Goal: Check status: Check status

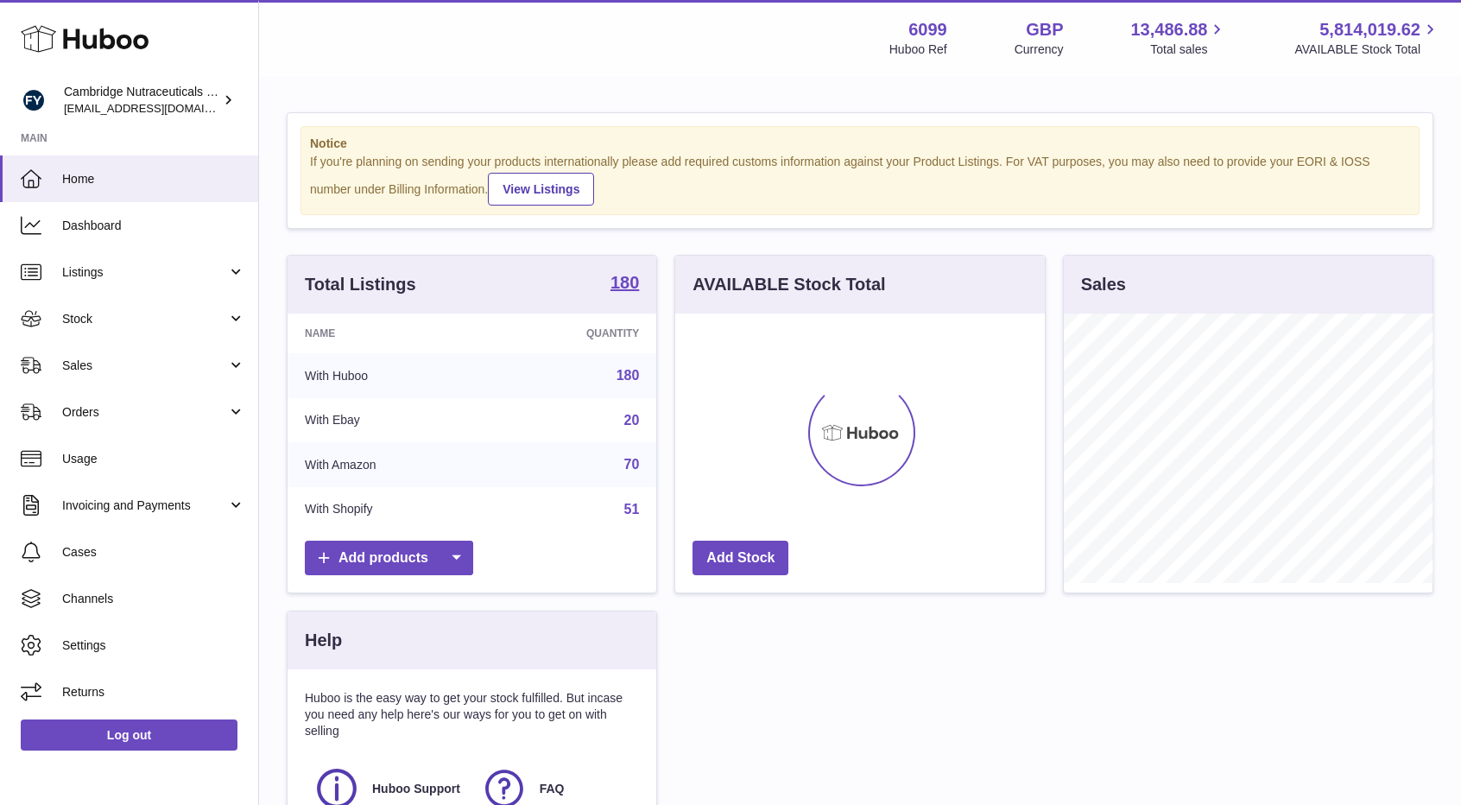
scroll to position [269, 370]
click at [85, 329] on link "Stock" at bounding box center [129, 318] width 258 height 47
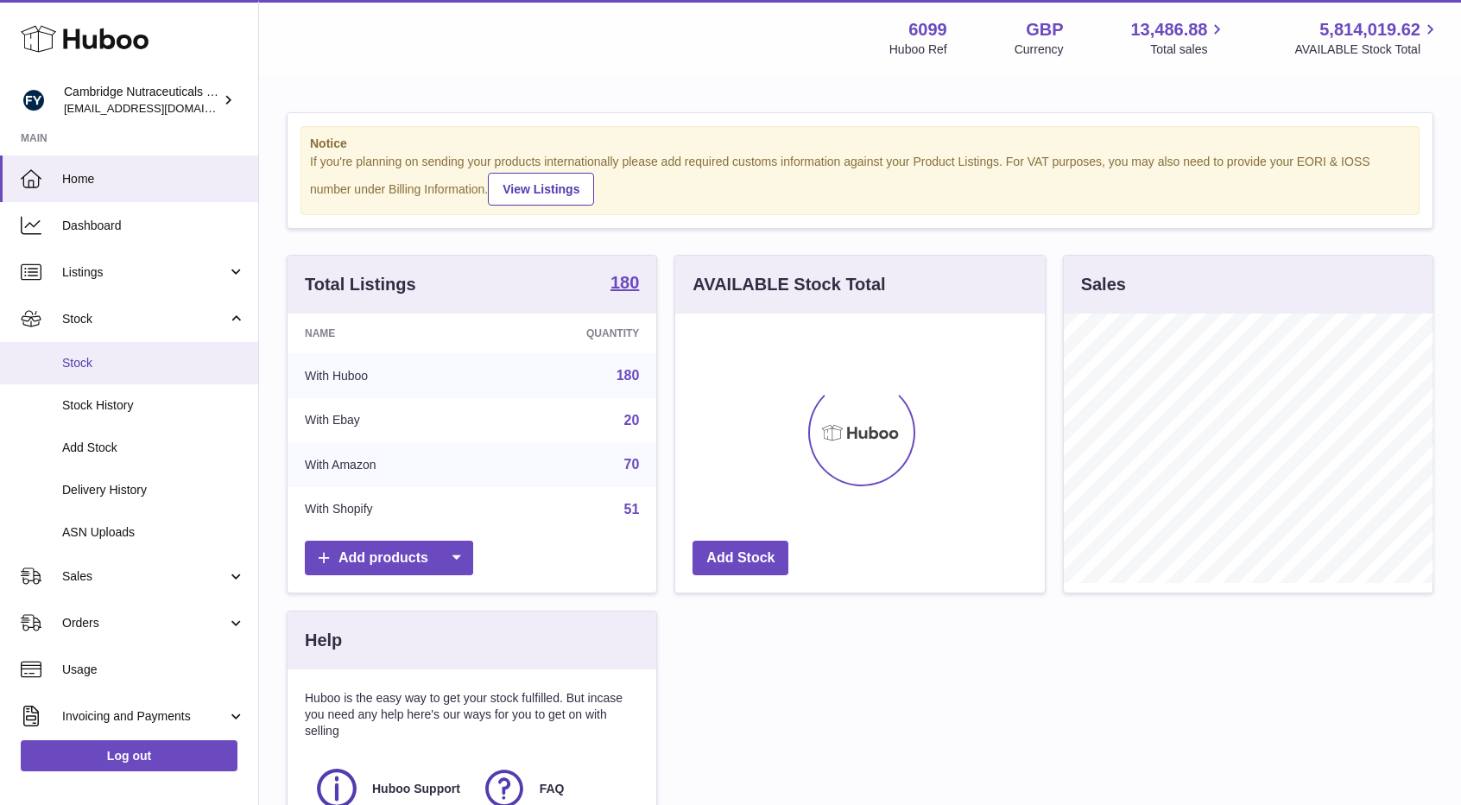
click at [73, 363] on span "Stock" at bounding box center [153, 363] width 183 height 16
click at [87, 362] on span "Stock" at bounding box center [153, 363] width 183 height 16
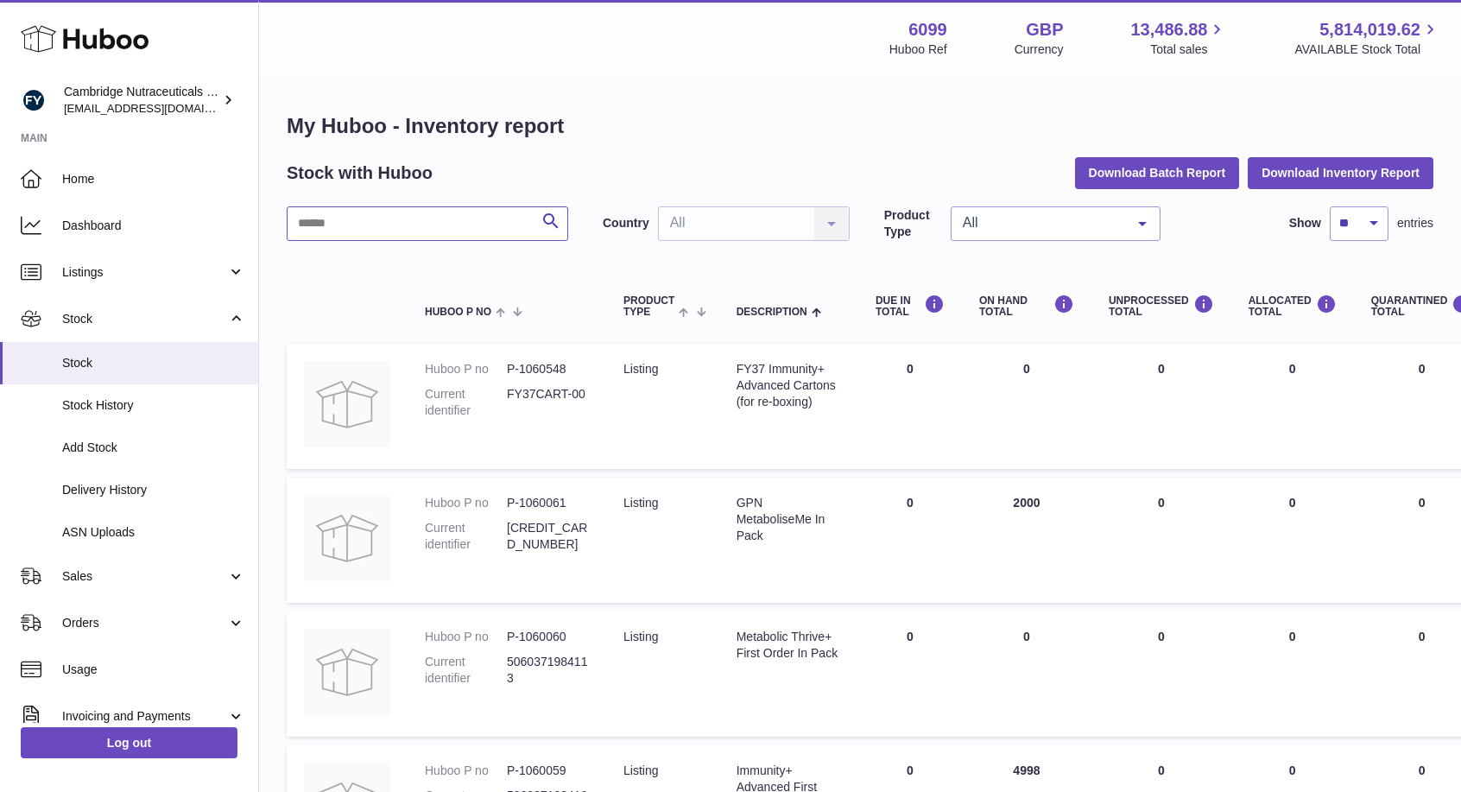
click at [380, 225] on input "text" at bounding box center [428, 223] width 282 height 35
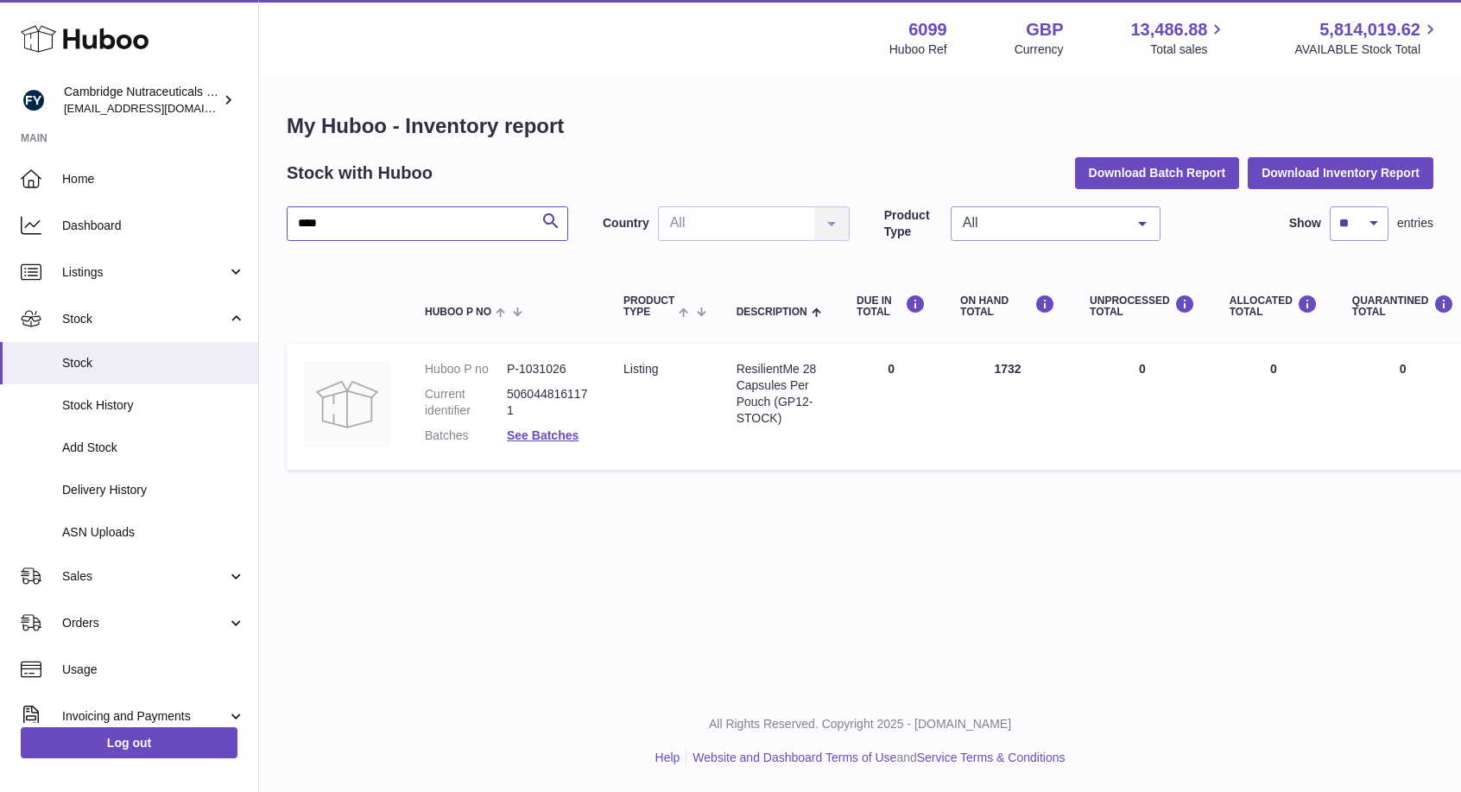
type input "****"
click at [533, 440] on link "See Batches" at bounding box center [543, 435] width 72 height 14
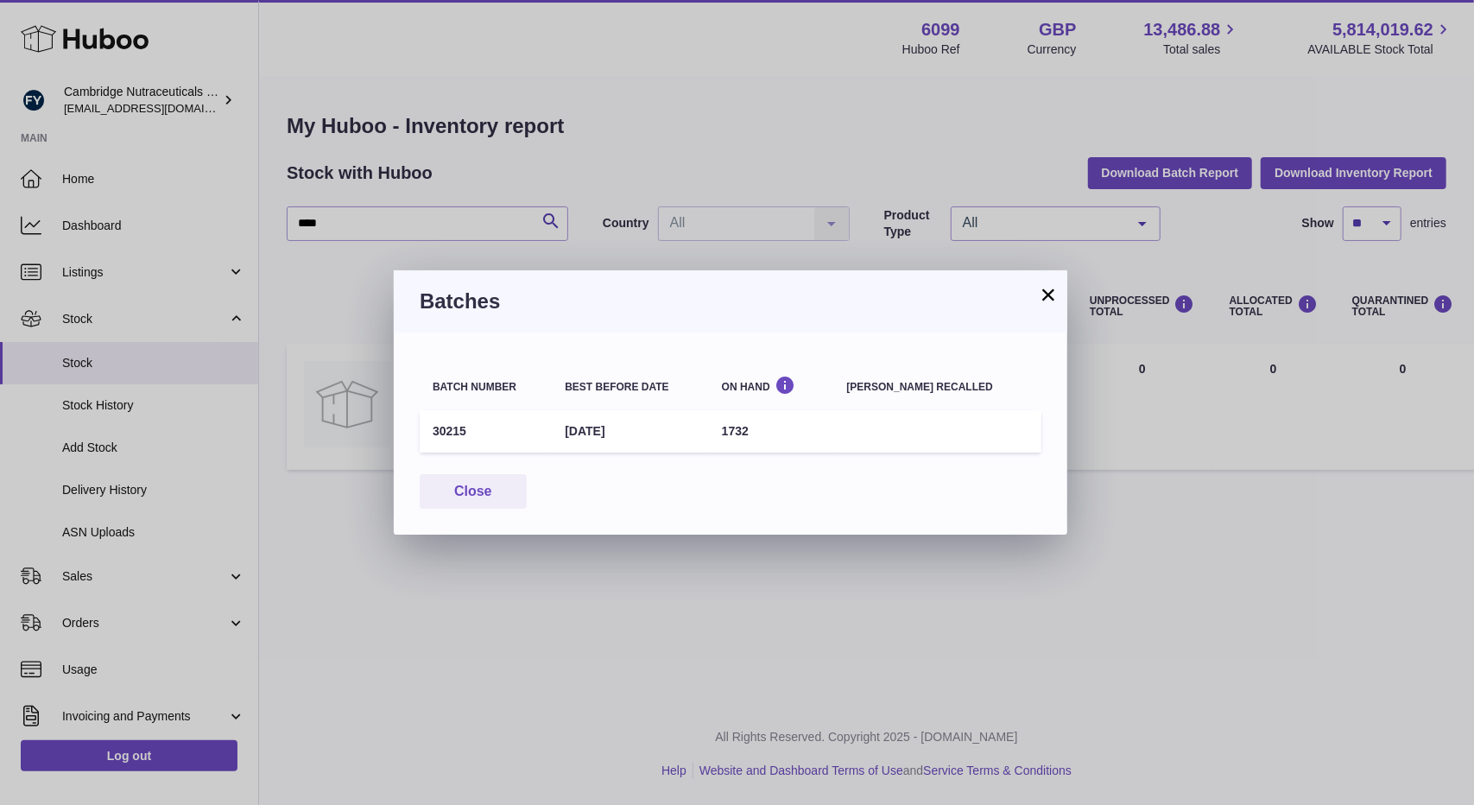
click at [1044, 298] on button "×" at bounding box center [1048, 294] width 21 height 21
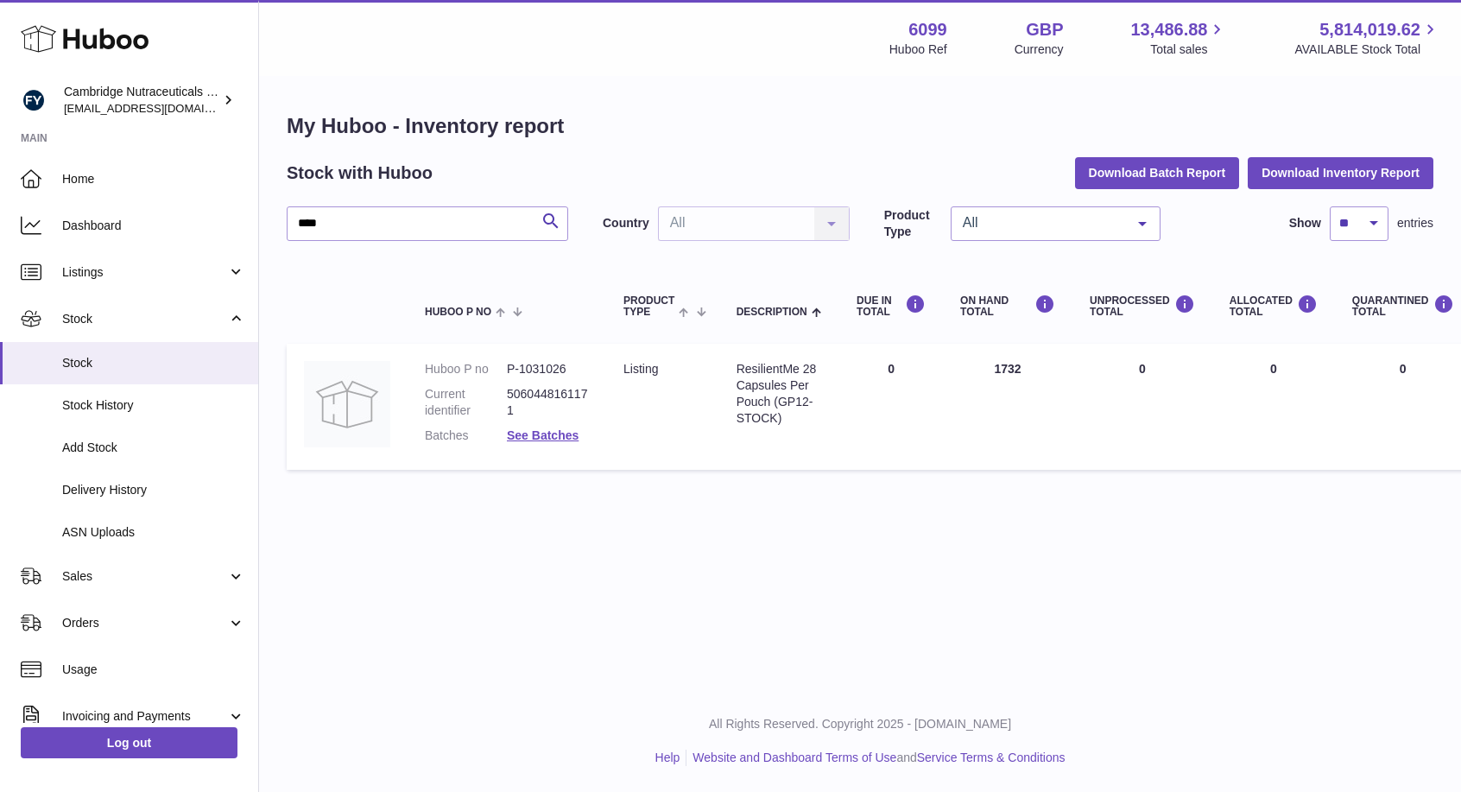
click at [605, 612] on div "Menu Huboo 6099 Huboo Ref GBP Currency 13,486.88 Total sales 5,814,019.62 AVAIL…" at bounding box center [860, 345] width 1202 height 690
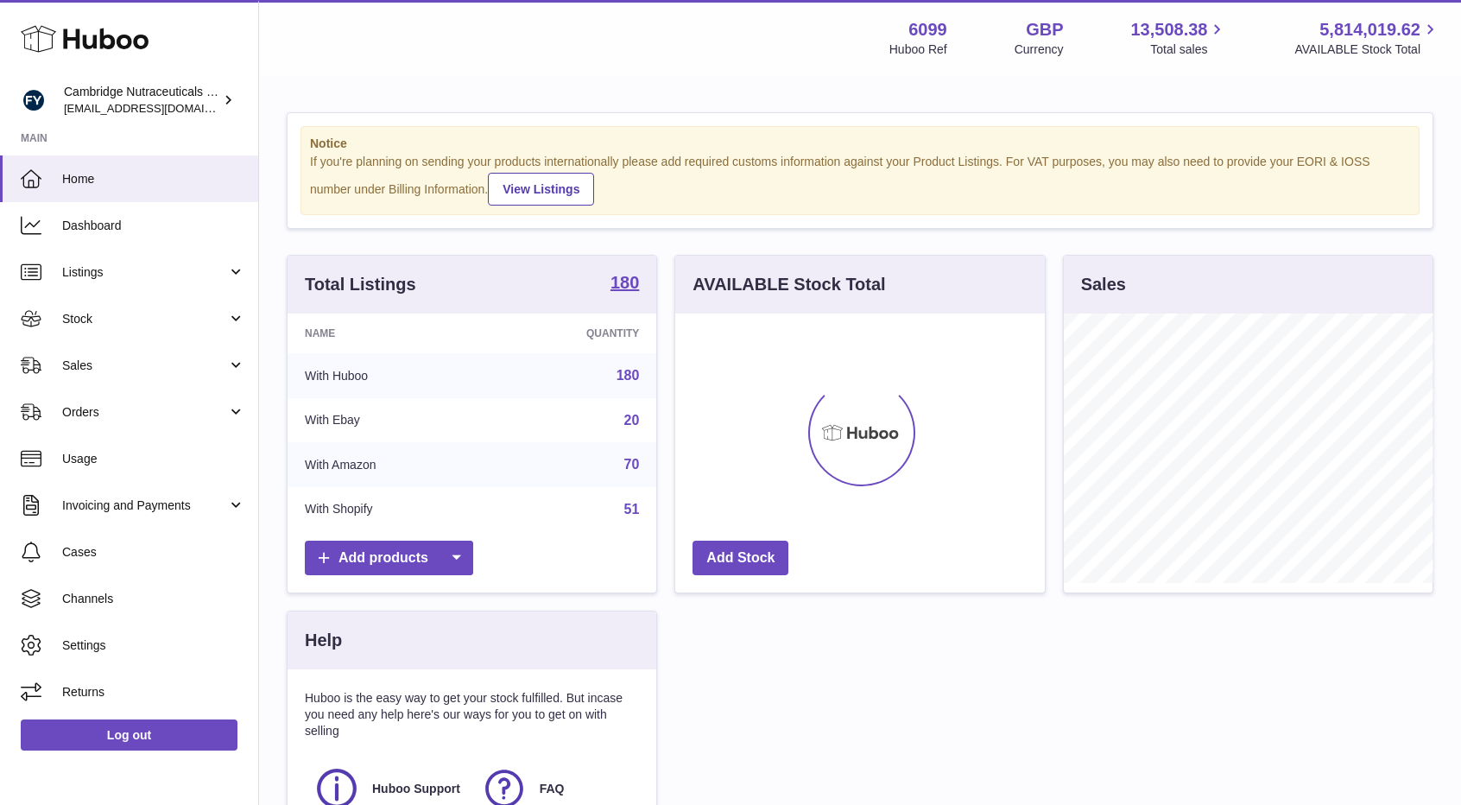
scroll to position [269, 370]
click at [98, 320] on span "Stock" at bounding box center [144, 319] width 165 height 16
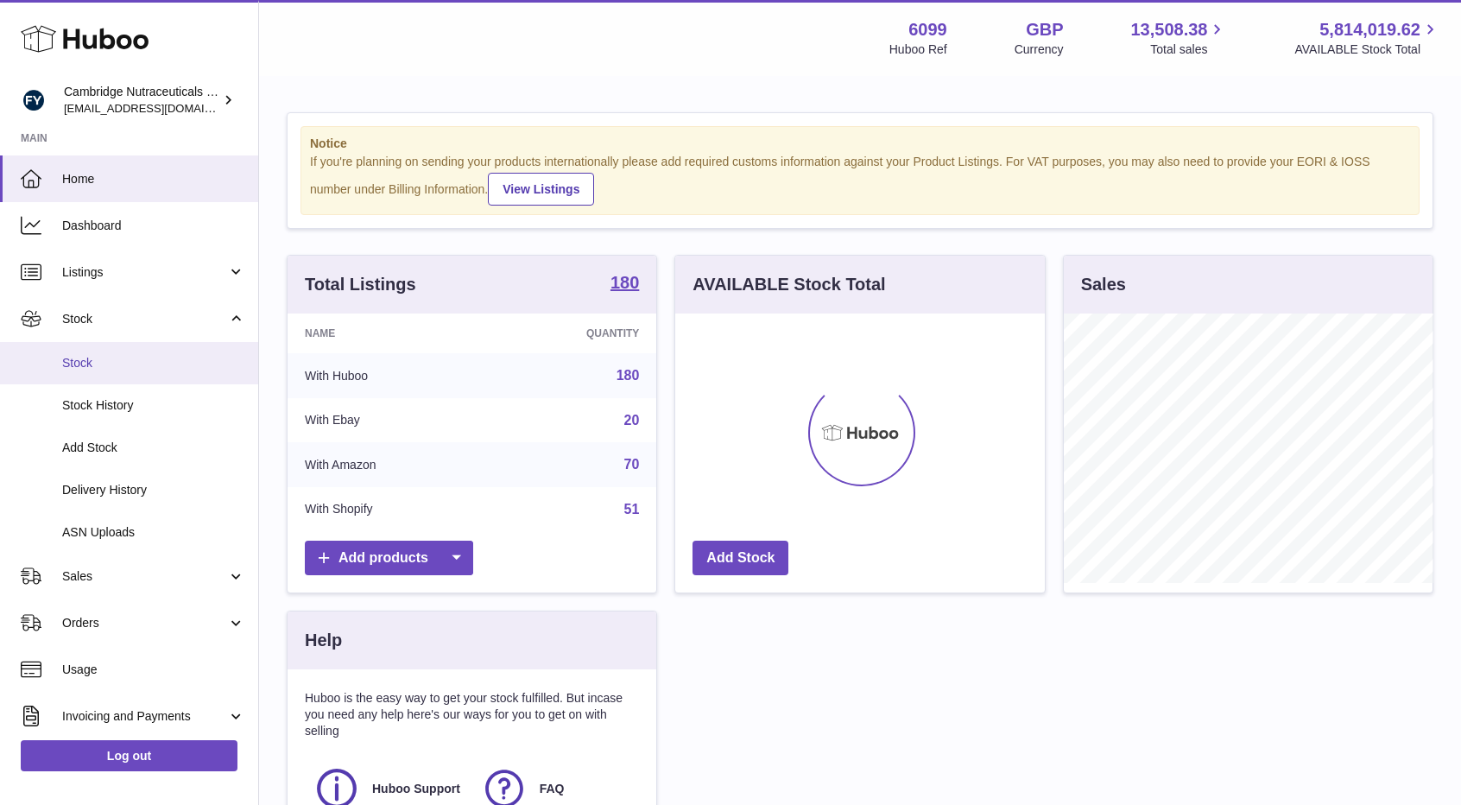
click at [74, 365] on span "Stock" at bounding box center [153, 363] width 183 height 16
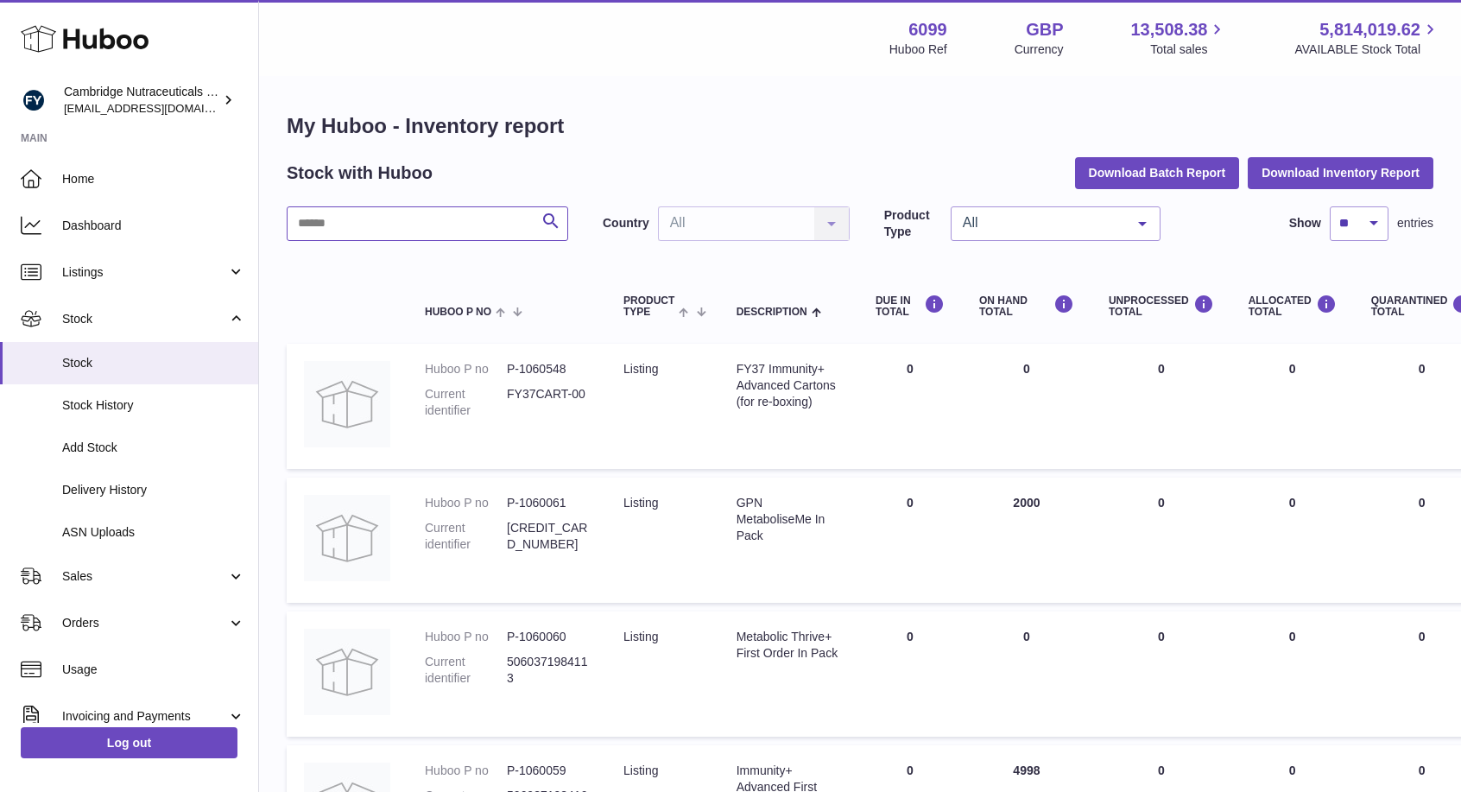
click at [400, 225] on input "text" at bounding box center [428, 223] width 282 height 35
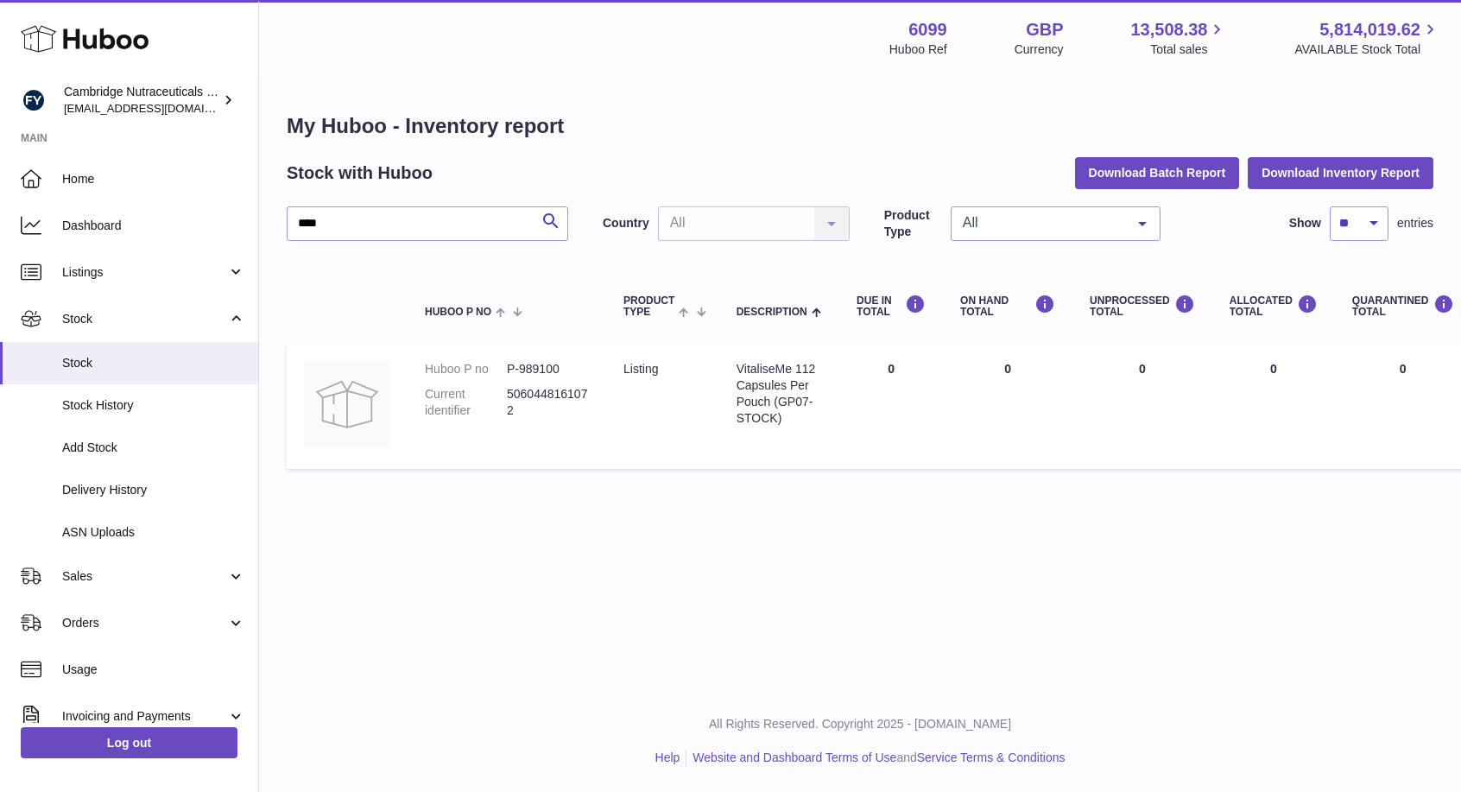
click at [670, 53] on div "Menu Huboo 6099 Huboo Ref GBP Currency 13,508.38 Total sales 5,814,019.62 AVAIL…" at bounding box center [860, 38] width 1161 height 40
click at [377, 225] on input "****" at bounding box center [428, 223] width 282 height 35
type input "****"
